Goal: Task Accomplishment & Management: Use online tool/utility

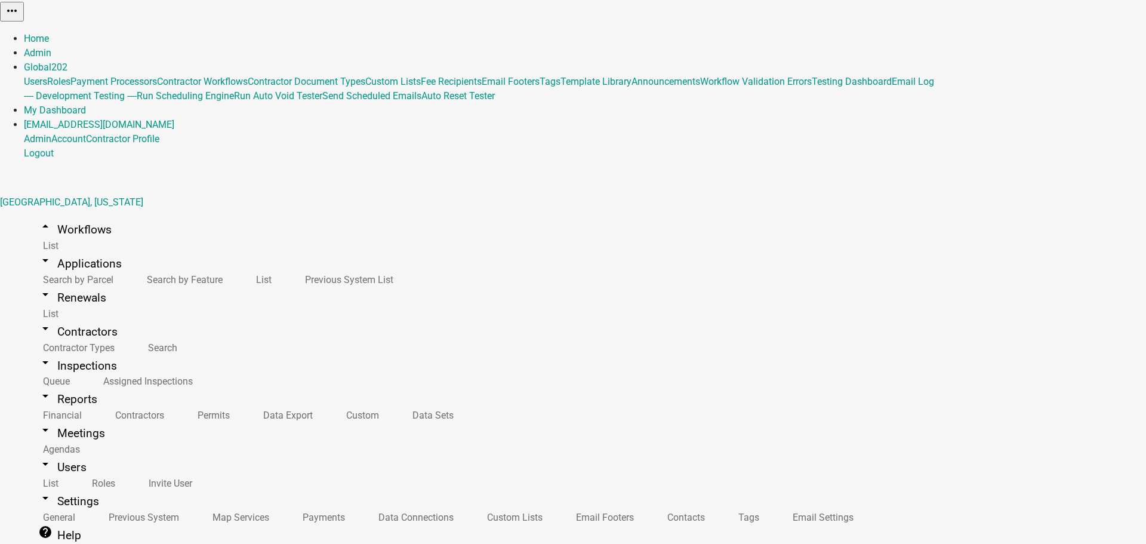
select select "0: null"
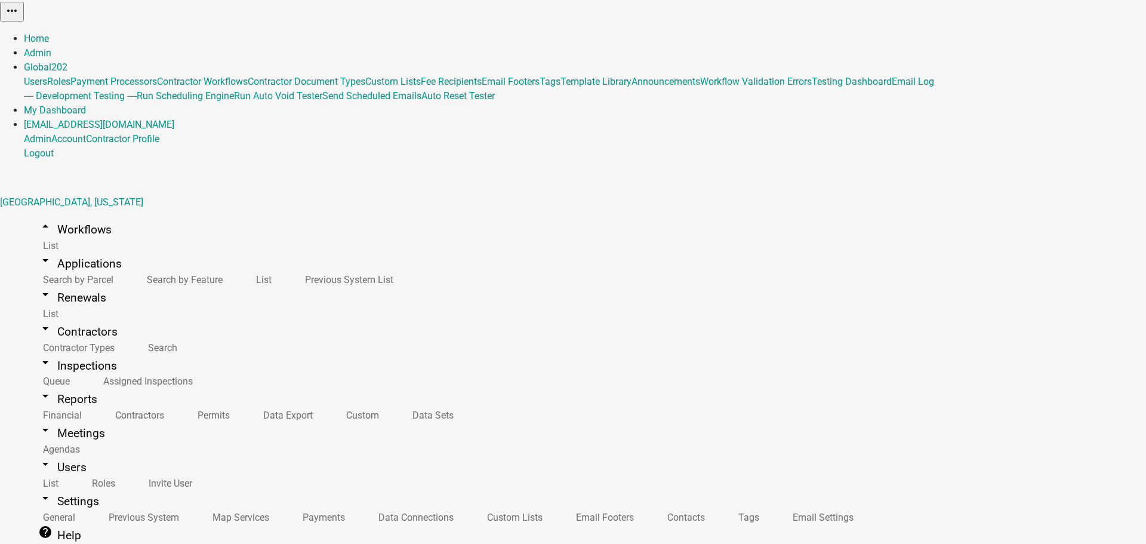
scroll to position [402, 0]
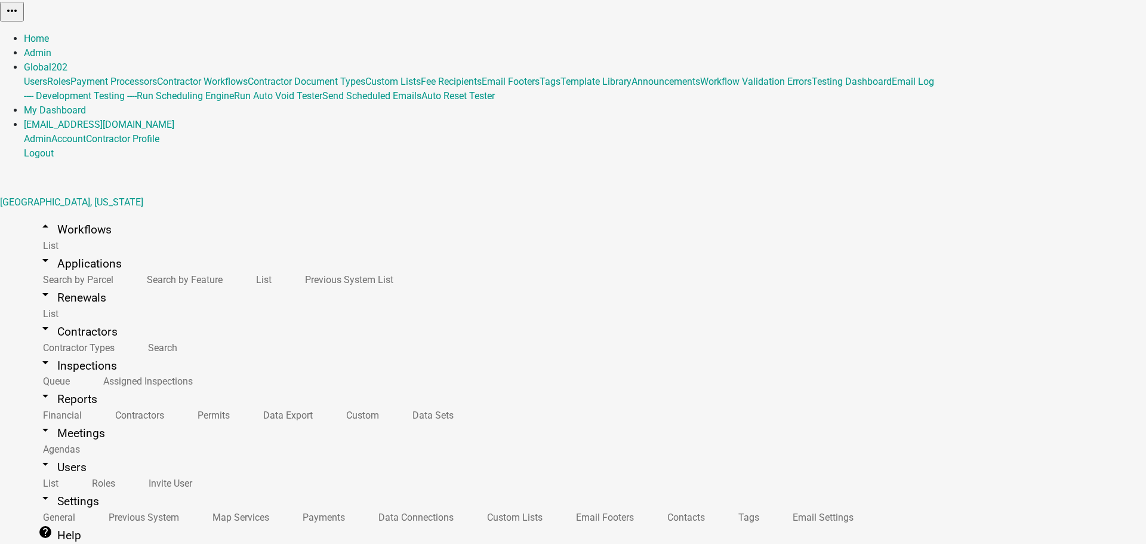
scroll to position [462, 0]
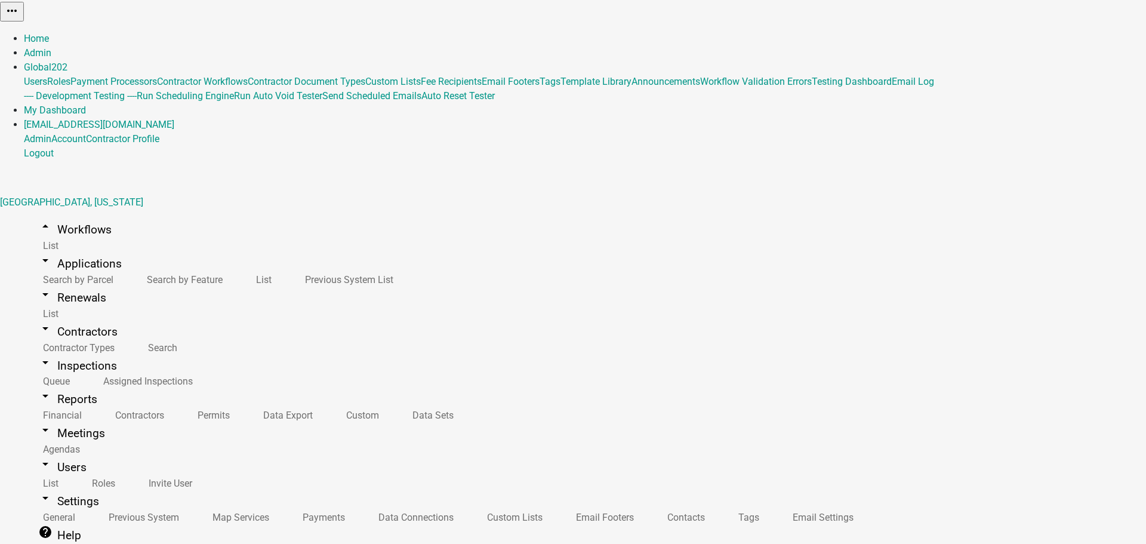
select select "0: null"
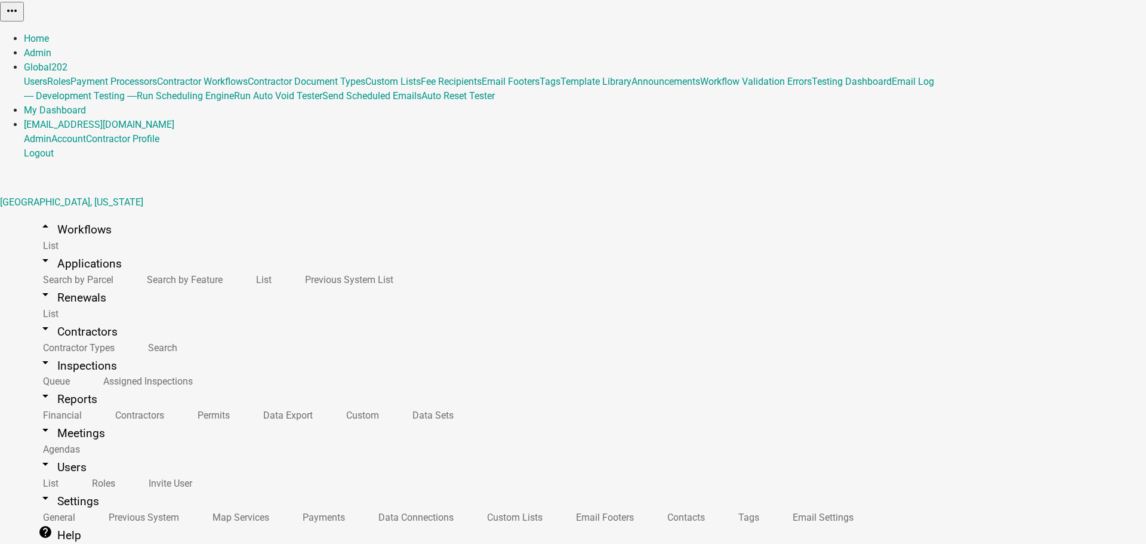
scroll to position [179, 0]
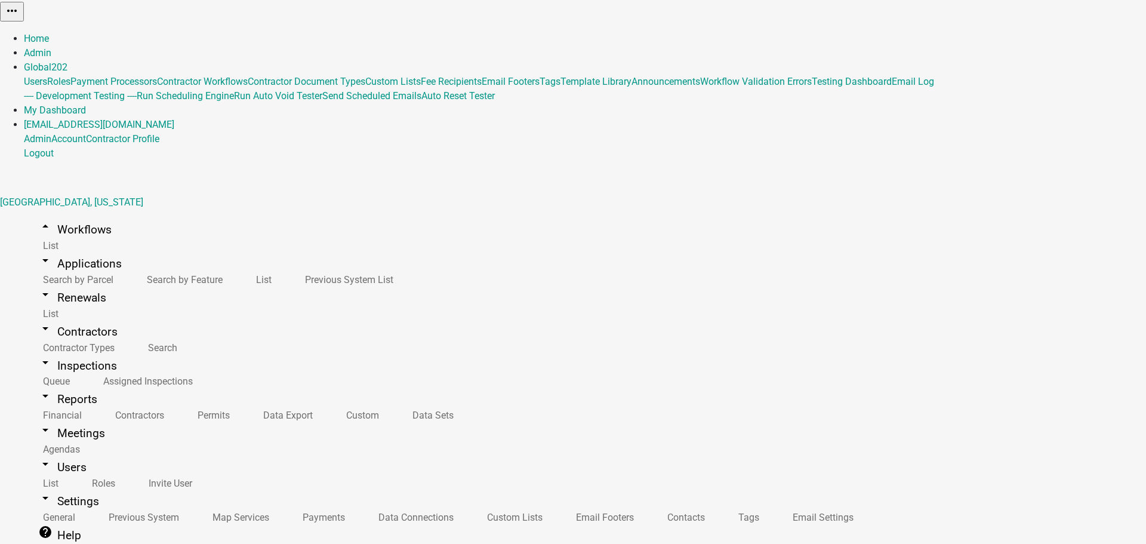
select select "1: ab9064f2-a6a0-4c08-b4e5-88ca0ed57bda"
select select "1: 1562b70e-5c5b-4ddb-ac6a-113036aee6c4"
